Goal: Transaction & Acquisition: Purchase product/service

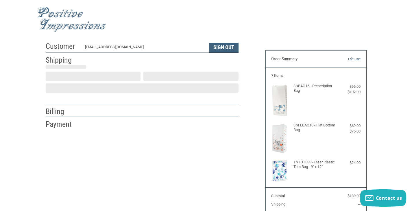
scroll to position [11, 0]
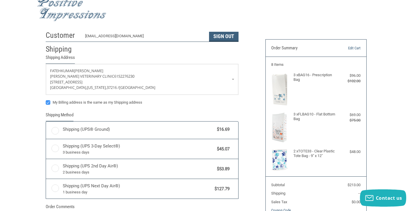
radio input "true"
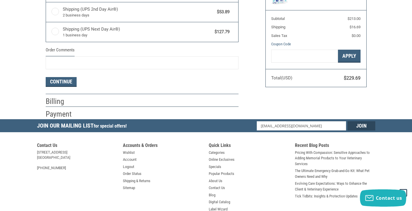
scroll to position [109, 0]
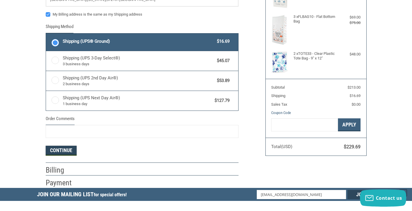
click at [64, 149] on button "Continue" at bounding box center [61, 151] width 31 height 10
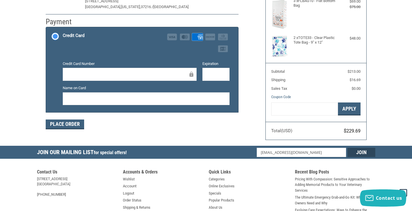
scroll to position [126, 0]
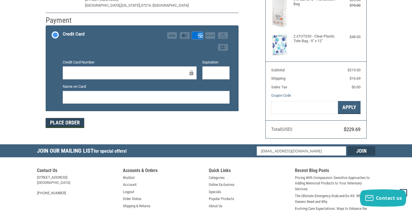
click at [73, 124] on button "Place Order" at bounding box center [65, 123] width 38 height 10
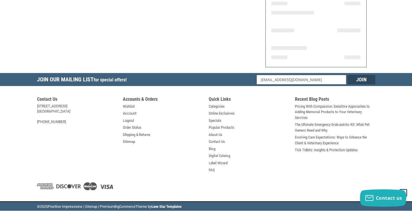
scroll to position [121, 0]
